Goal: Transaction & Acquisition: Purchase product/service

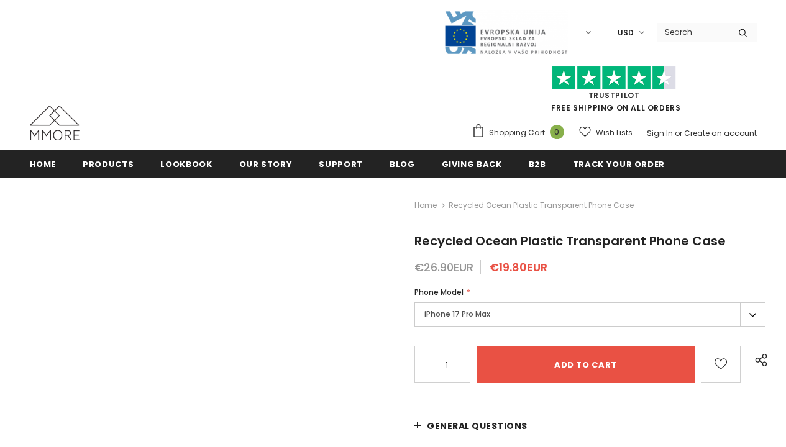
radio input "true"
radio input "false"
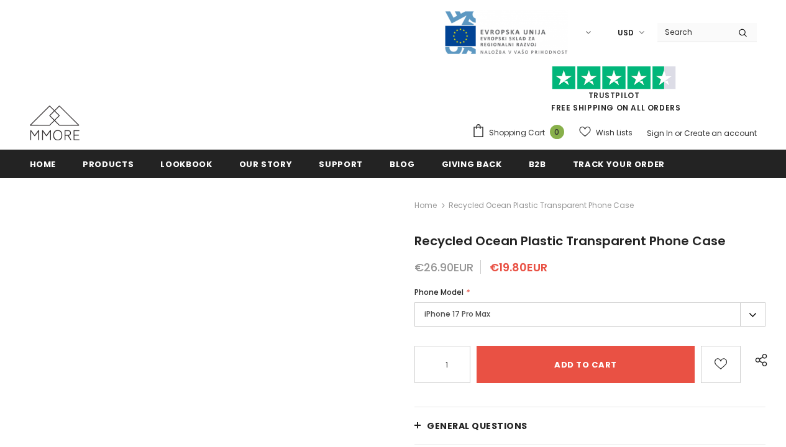
radio input "false"
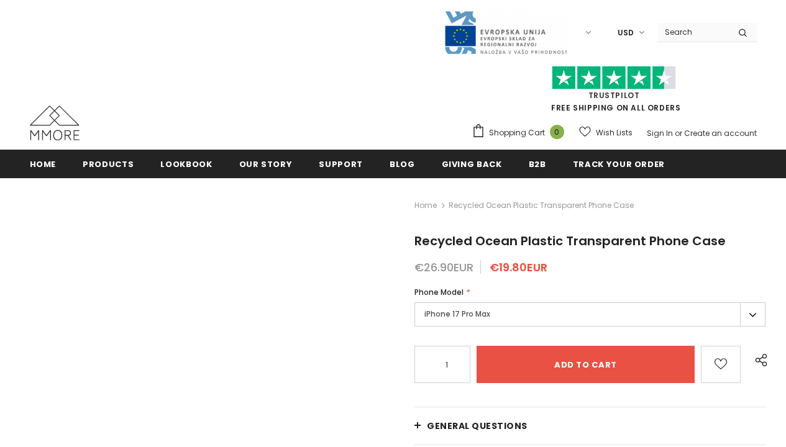
radio input "false"
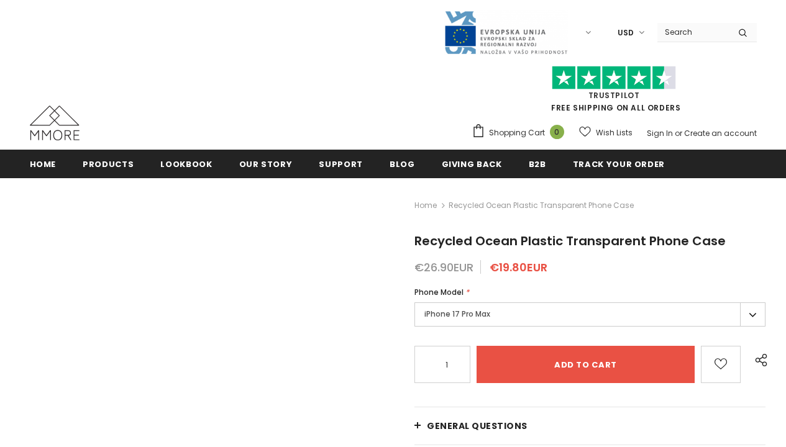
radio input "false"
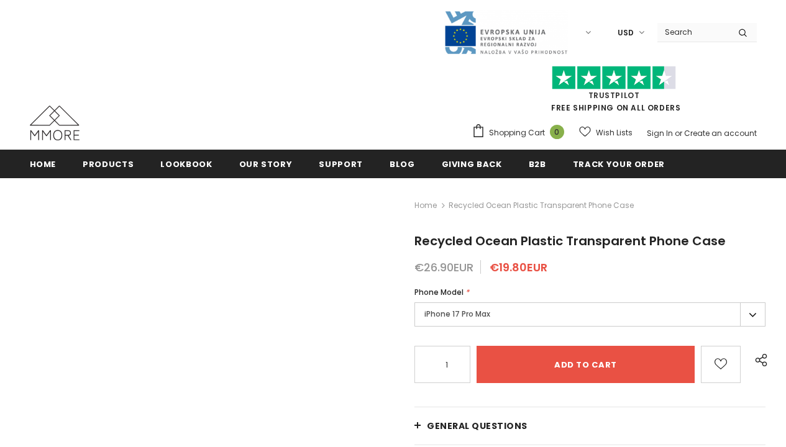
radio input "false"
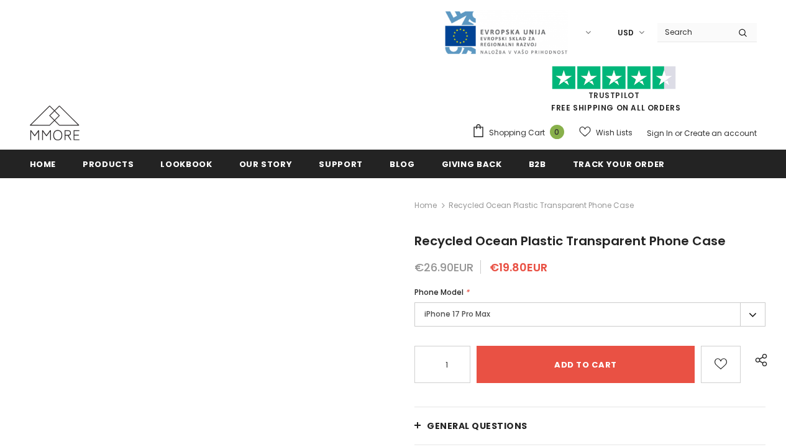
radio input "false"
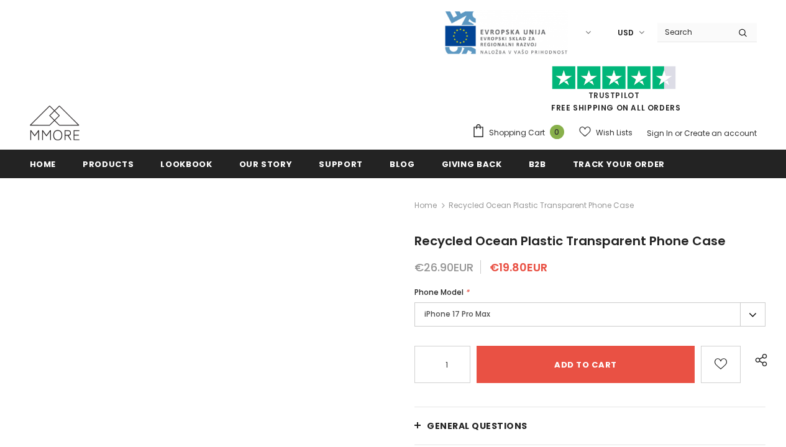
radio input "false"
